Goal: Complete application form: Complete application form

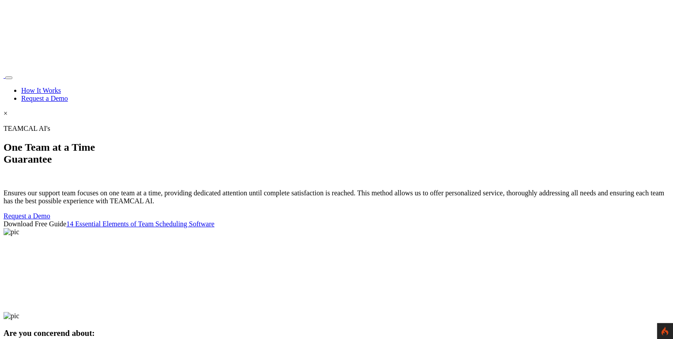
click at [26, 125] on section "TEAMCAL AI's One Team at a Time Guarantee Ensures our support team focuses on o…" at bounding box center [337, 215] width 666 height 180
click at [227, 125] on p "TEAMCAL AI's" at bounding box center [337, 129] width 666 height 8
click at [4, 125] on section "TEAMCAL AI's One Team at a Time Guarantee Ensures our support team focuses on o…" at bounding box center [337, 215] width 666 height 180
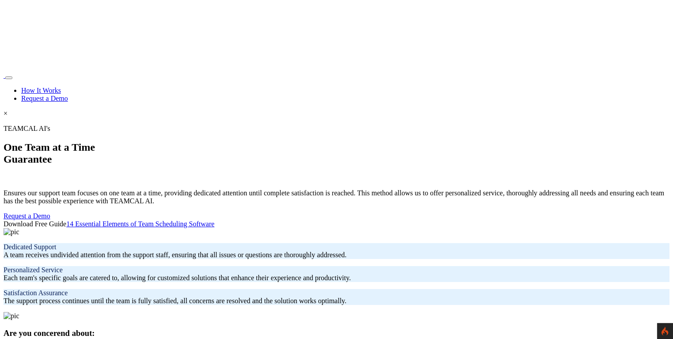
click at [345, 141] on h1 "One Team at a Time Guarantee" at bounding box center [337, 153] width 666 height 24
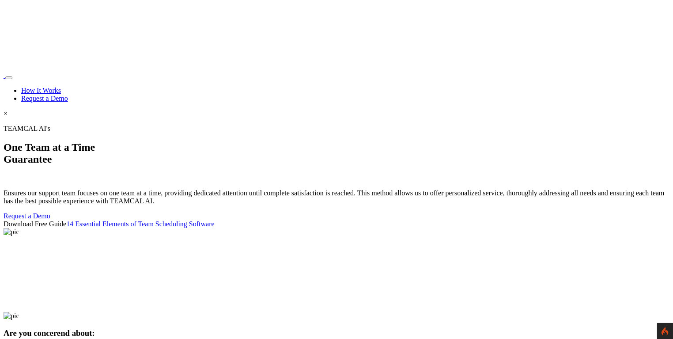
click at [68, 95] on link "Request a Demo" at bounding box center [44, 99] width 47 height 8
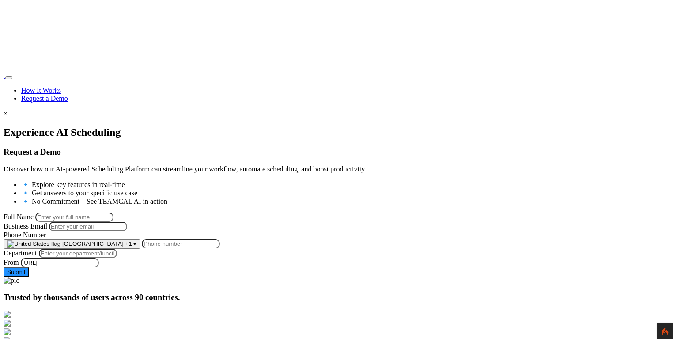
click at [114, 213] on input "Full Name" at bounding box center [74, 217] width 78 height 9
type input "[PERSON_NAME]"
type input "george.burin@comcast.net"
type input "9258644697"
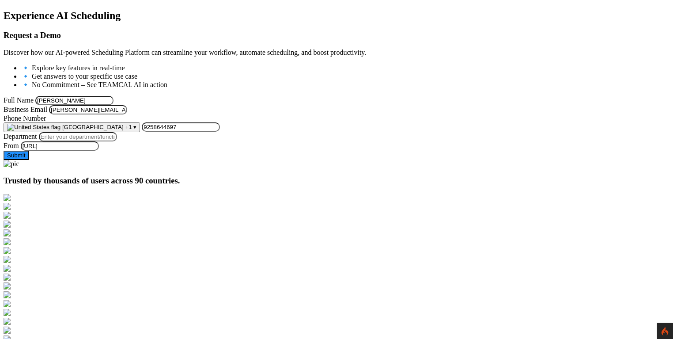
scroll to position [123, 0]
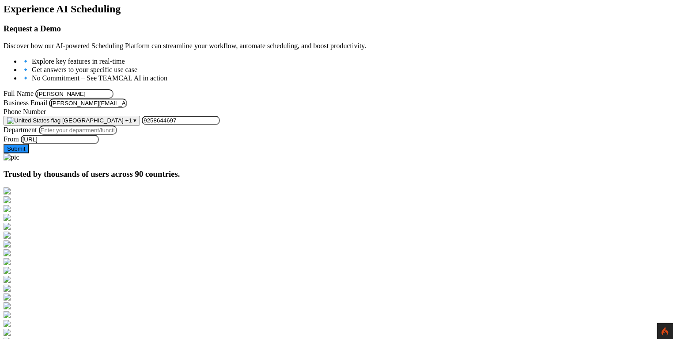
click at [117, 135] on input "Department" at bounding box center [78, 129] width 78 height 9
type input "Managment"
click at [29, 153] on button "Submit" at bounding box center [16, 148] width 25 height 9
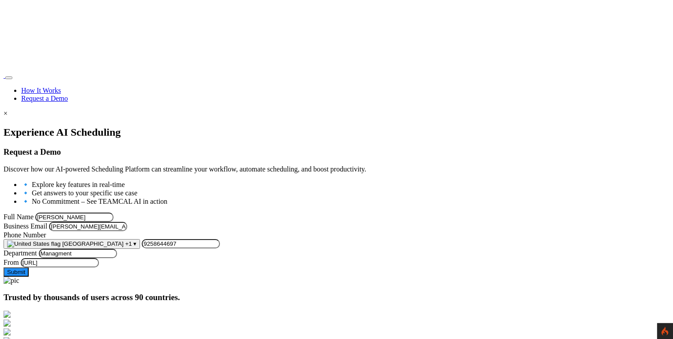
click at [4, 78] on img at bounding box center [4, 78] width 0 height 0
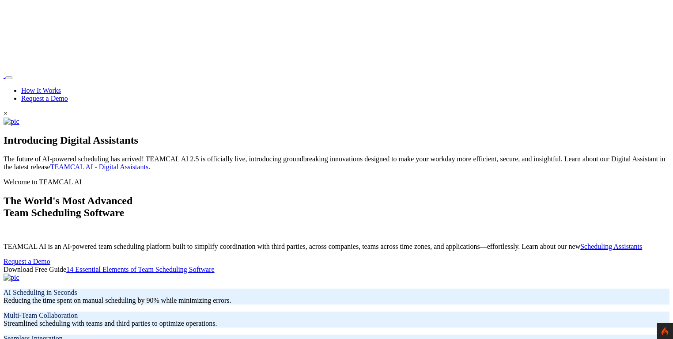
click at [61, 87] on link "How It Works" at bounding box center [41, 91] width 40 height 8
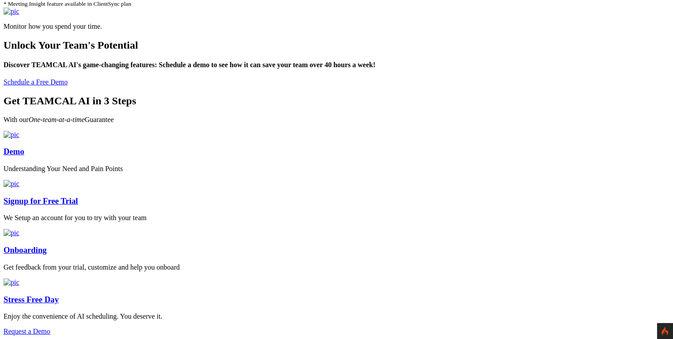
scroll to position [2508, 0]
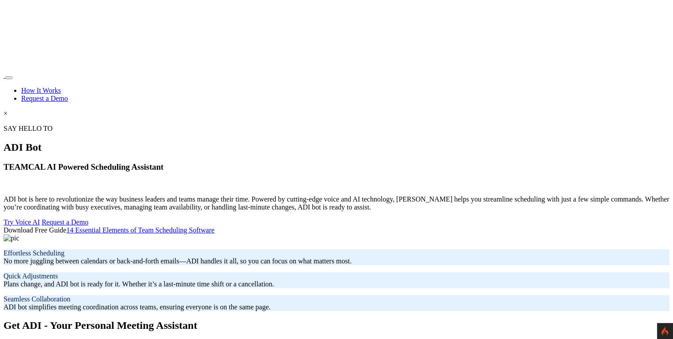
click at [327, 141] on h1 "ADI Bot" at bounding box center [337, 147] width 666 height 12
click at [68, 95] on link "Request a Demo" at bounding box center [44, 99] width 47 height 8
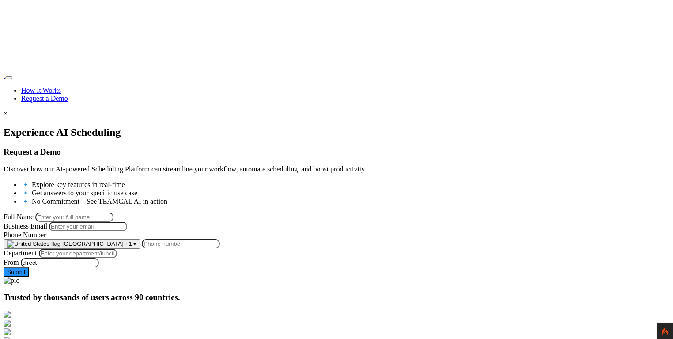
click at [114, 216] on input "Full Name" at bounding box center [74, 217] width 78 height 9
type input "George Burin"
type input "george.burin@comcast.net"
type input "9258644697"
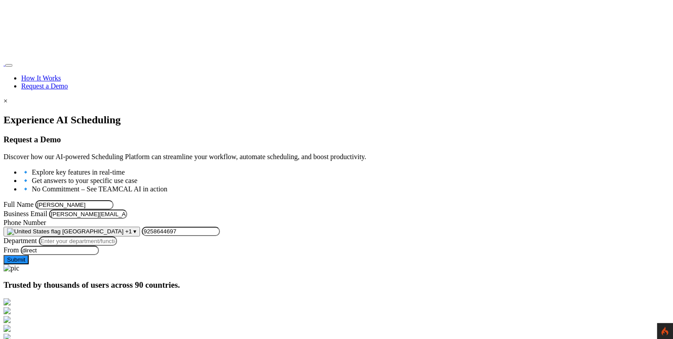
scroll to position [58, 0]
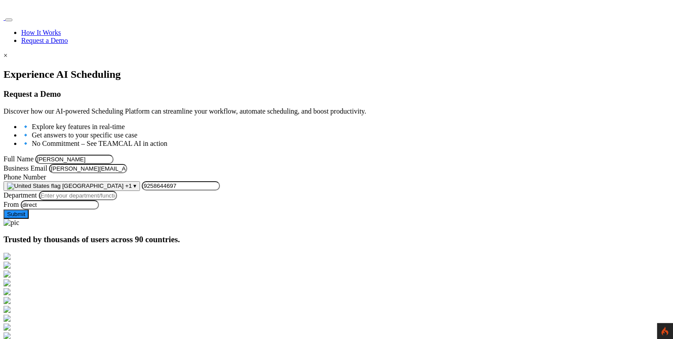
click at [117, 200] on input "Department" at bounding box center [78, 195] width 78 height 9
type input "Managment"
click at [29, 219] on button "Submit" at bounding box center [16, 213] width 25 height 9
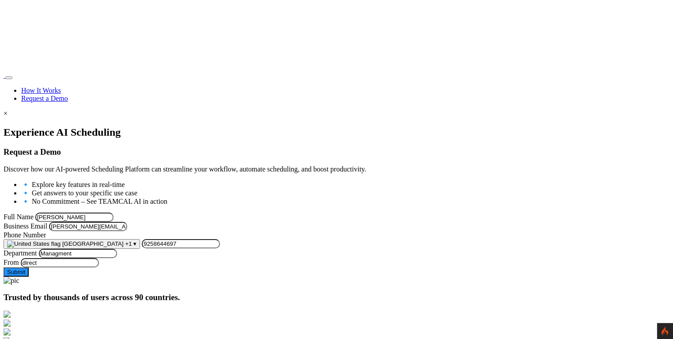
scroll to position [58, 0]
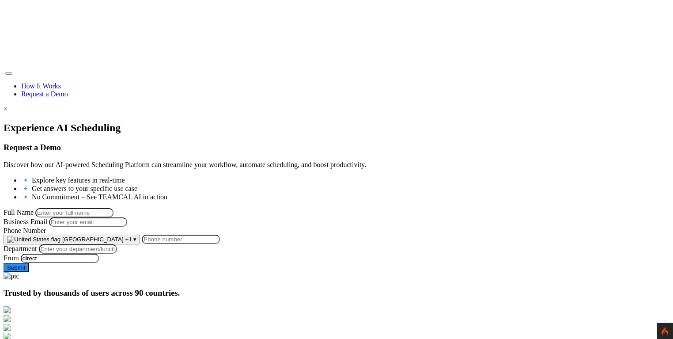
scroll to position [57, 0]
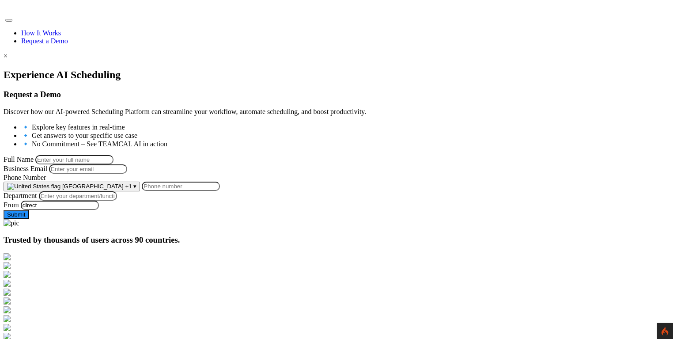
click at [114, 155] on input "Full Name" at bounding box center [74, 159] width 78 height 9
type input "[PERSON_NAME]"
type input "[PERSON_NAME][EMAIL_ADDRESS][PERSON_NAME][DOMAIN_NAME]"
type input "9258644697"
click at [117, 201] on input "Department" at bounding box center [78, 195] width 78 height 9
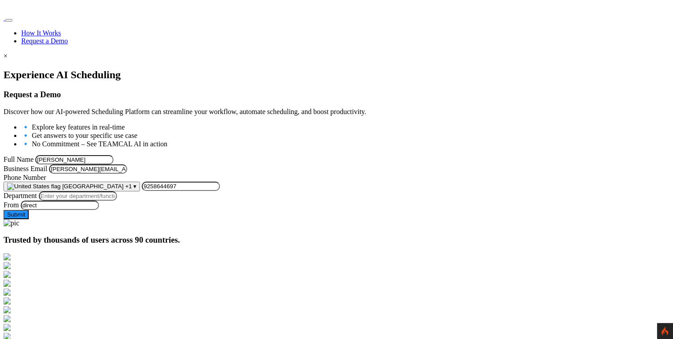
type input "Managment"
click at [29, 219] on button "Submit" at bounding box center [16, 214] width 25 height 9
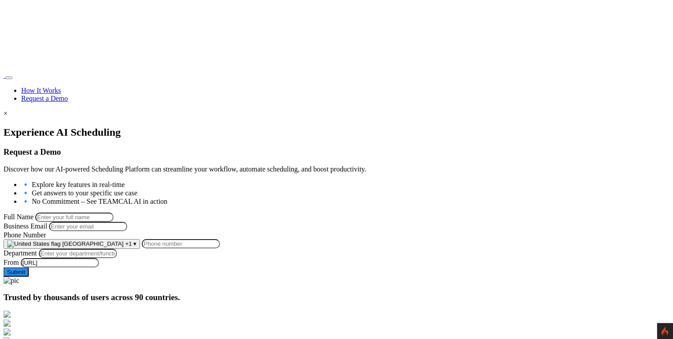
click at [48, 126] on div "Experience AI Scheduling Request a Demo Discover how our AI-powered Scheduling …" at bounding box center [337, 205] width 666 height 158
click at [61, 87] on link "How It Works" at bounding box center [41, 91] width 40 height 8
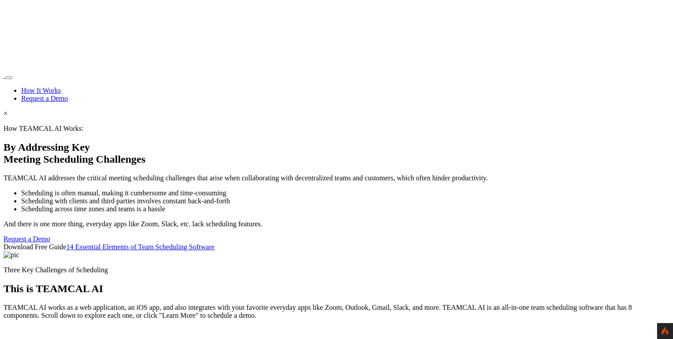
click at [68, 95] on link "Request a Demo" at bounding box center [44, 99] width 47 height 8
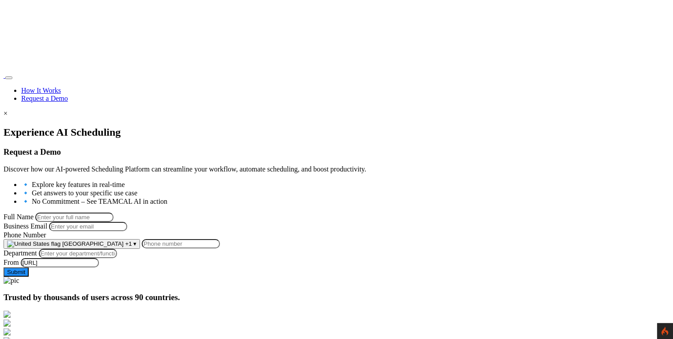
click at [114, 218] on input "Full Name" at bounding box center [74, 217] width 78 height 9
type input "[PERSON_NAME]"
type input "[PERSON_NAME][EMAIL_ADDRESS][PERSON_NAME][DOMAIN_NAME]"
type input "9258644697"
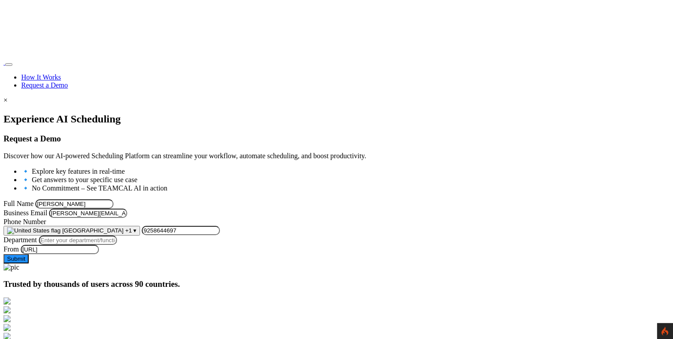
scroll to position [14, 0]
click at [117, 244] on input "Department" at bounding box center [78, 239] width 78 height 9
type input "Managment"
click at [29, 263] on button "Submit" at bounding box center [16, 258] width 25 height 9
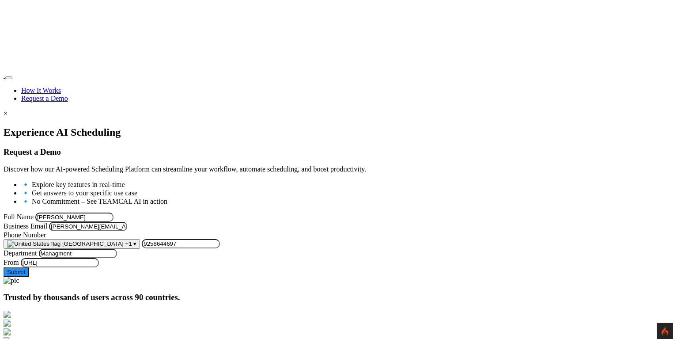
click at [68, 95] on link "Request a Demo" at bounding box center [44, 99] width 47 height 8
click at [114, 213] on input "Full Name" at bounding box center [74, 217] width 78 height 9
type input "[PERSON_NAME]"
type input "[PERSON_NAME][EMAIL_ADDRESS][PERSON_NAME][DOMAIN_NAME]"
type input "9258644697"
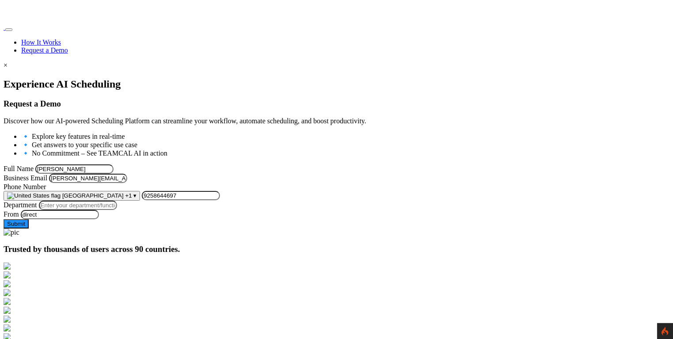
scroll to position [52, 0]
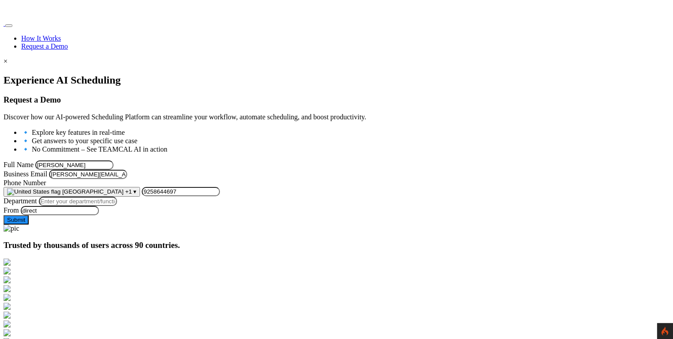
click at [117, 206] on input "Department" at bounding box center [78, 201] width 78 height 9
type input "Managment"
click at [29, 224] on button "Submit" at bounding box center [16, 219] width 25 height 9
